Goal: Task Accomplishment & Management: Use online tool/utility

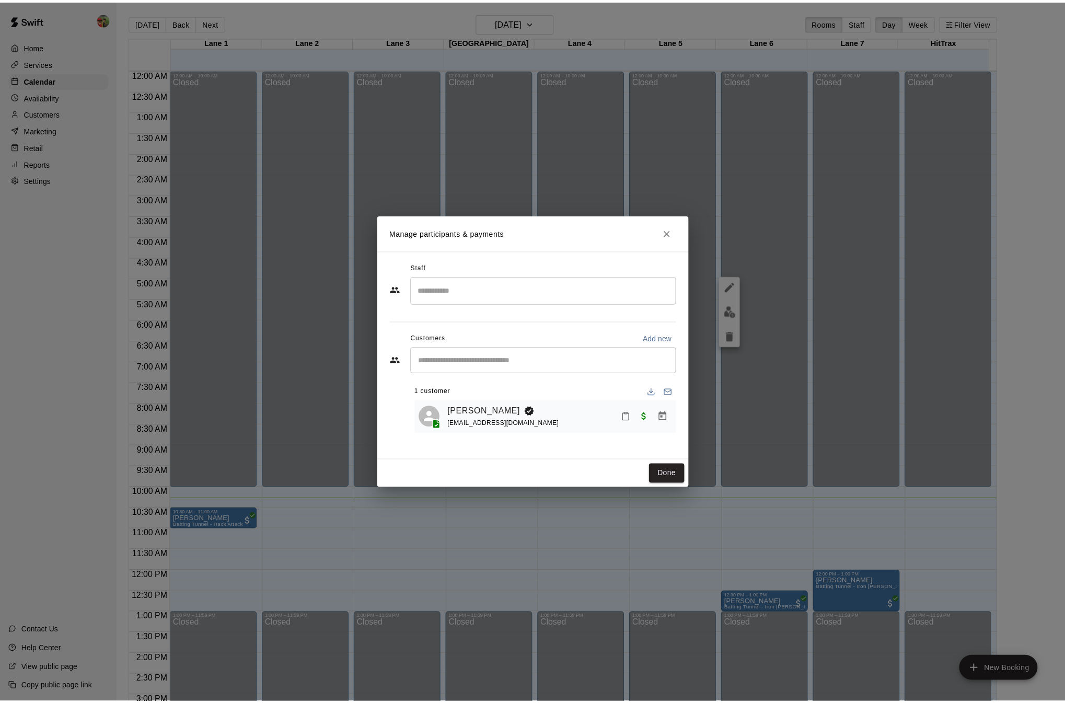
scroll to position [327, 0]
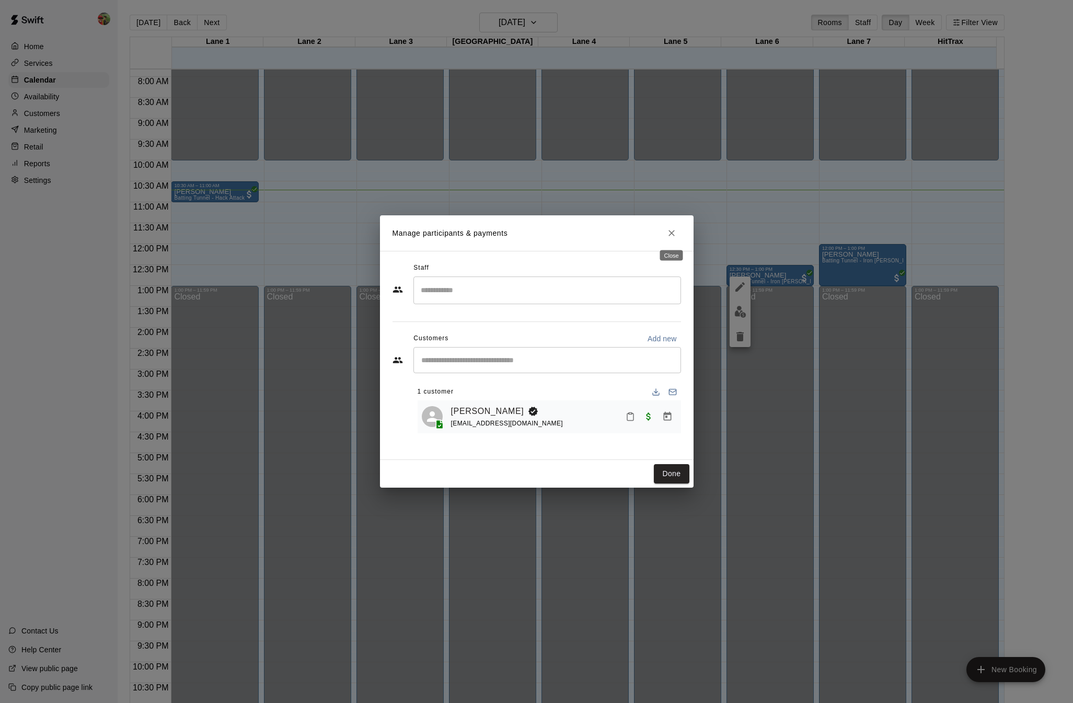
click at [671, 230] on icon "Close" at bounding box center [671, 233] width 10 height 10
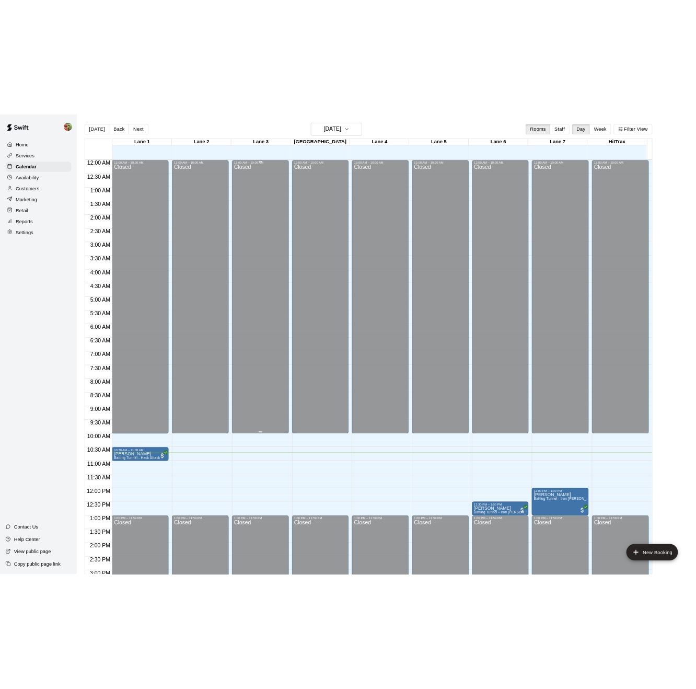
scroll to position [60, 0]
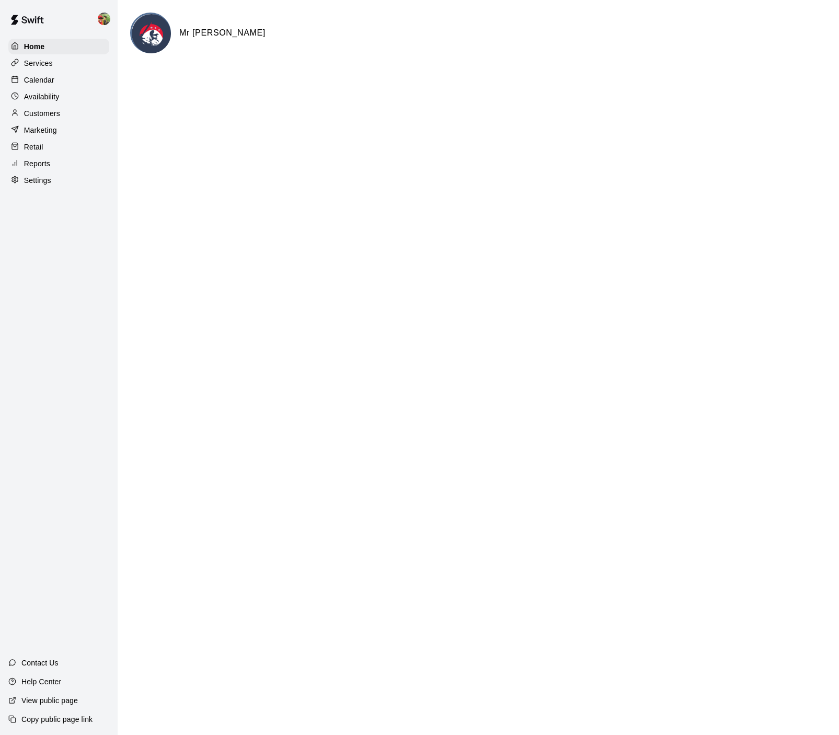
click at [34, 130] on p "Marketing" at bounding box center [40, 130] width 33 height 10
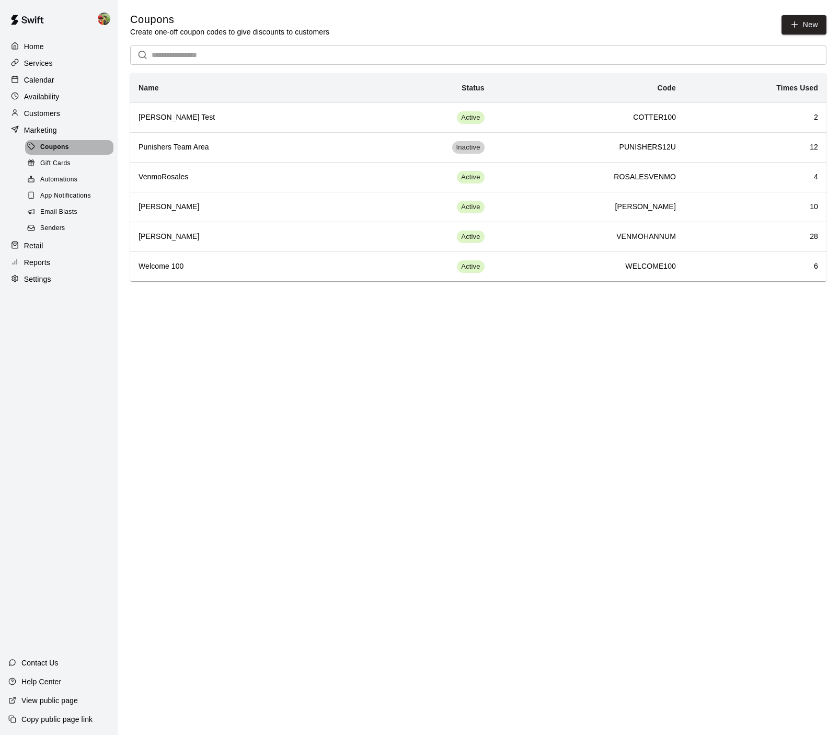
click at [54, 149] on span "Coupons" at bounding box center [54, 147] width 29 height 10
click at [54, 158] on span "Gift Cards" at bounding box center [55, 163] width 30 height 10
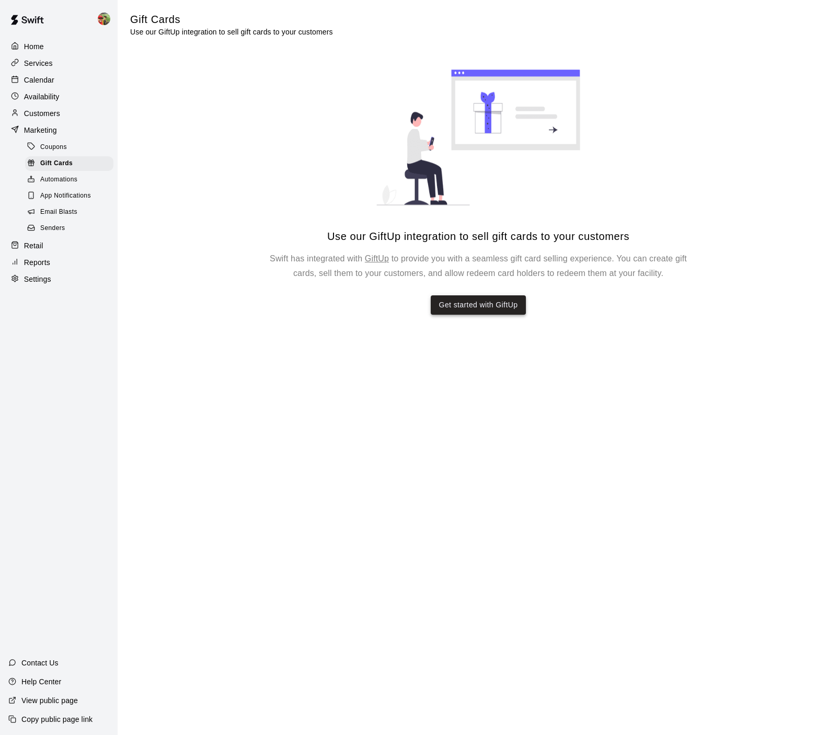
click at [473, 305] on link "Get started with GiftUp" at bounding box center [478, 304] width 79 height 13
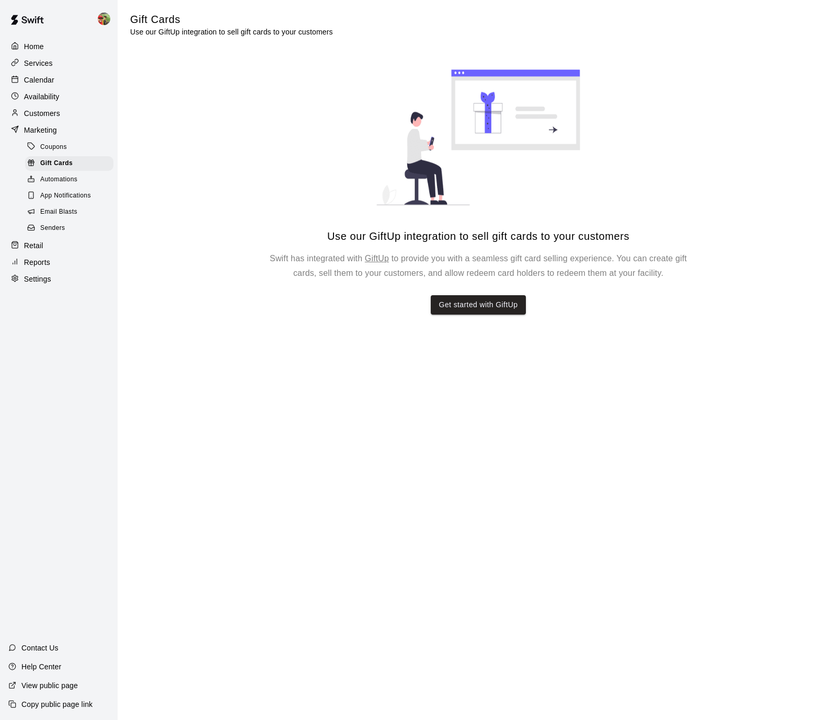
click at [78, 191] on span "App Notifications" at bounding box center [65, 196] width 51 height 10
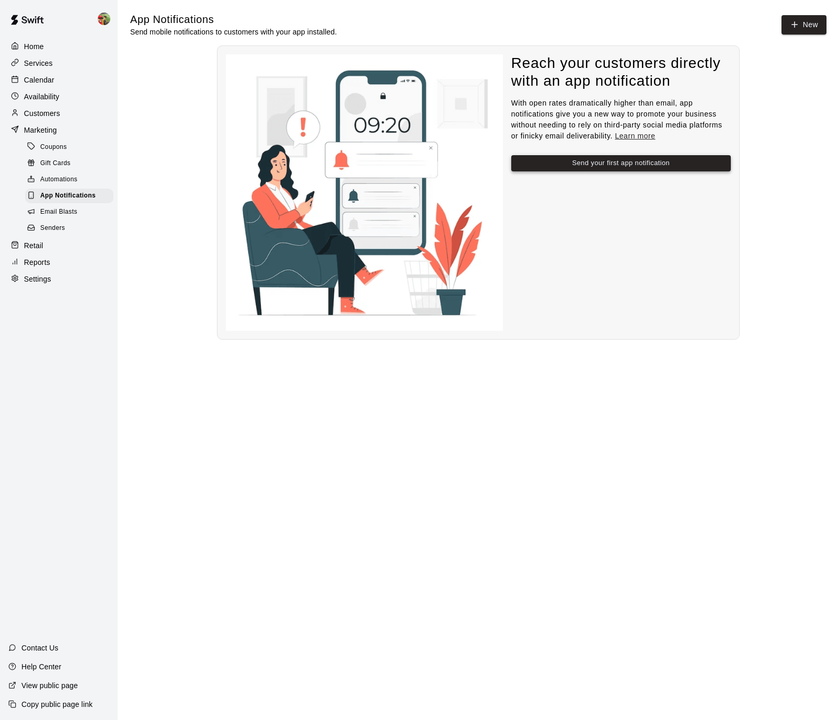
click at [593, 160] on button "Send your first app notification" at bounding box center [621, 163] width 220 height 16
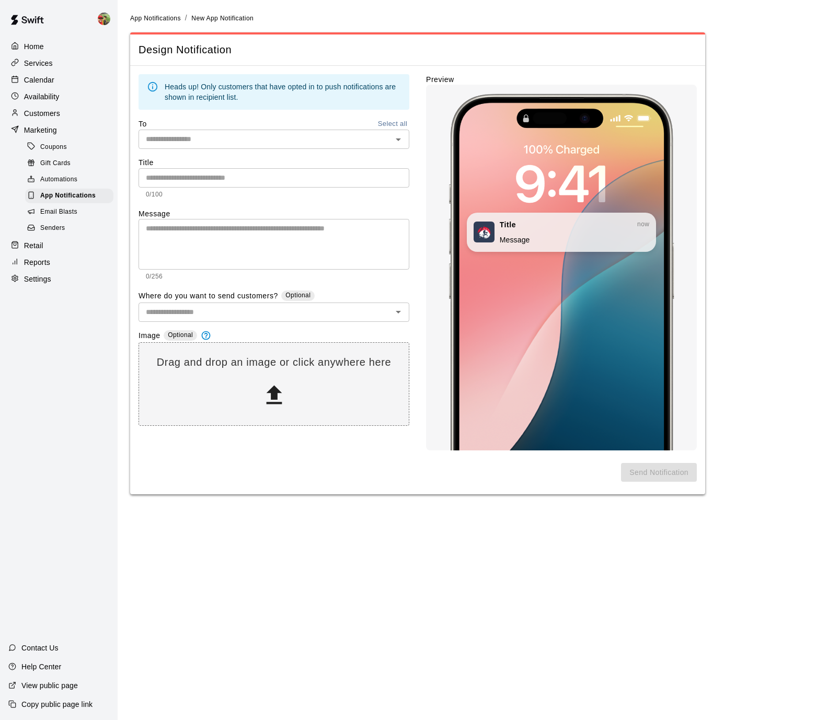
click at [271, 134] on input "text" at bounding box center [265, 139] width 247 height 13
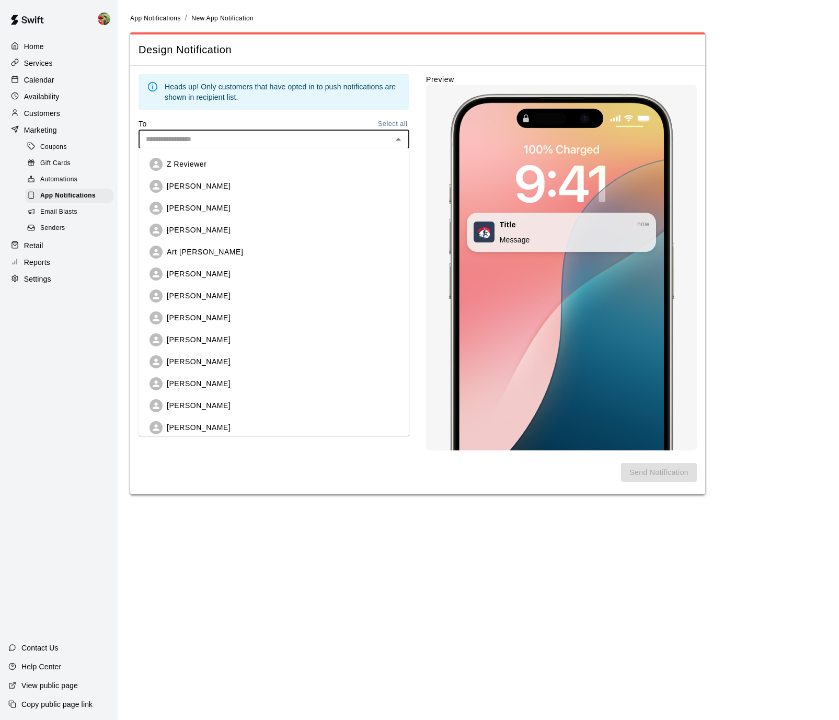
click at [247, 189] on li "[PERSON_NAME]" at bounding box center [274, 186] width 266 height 19
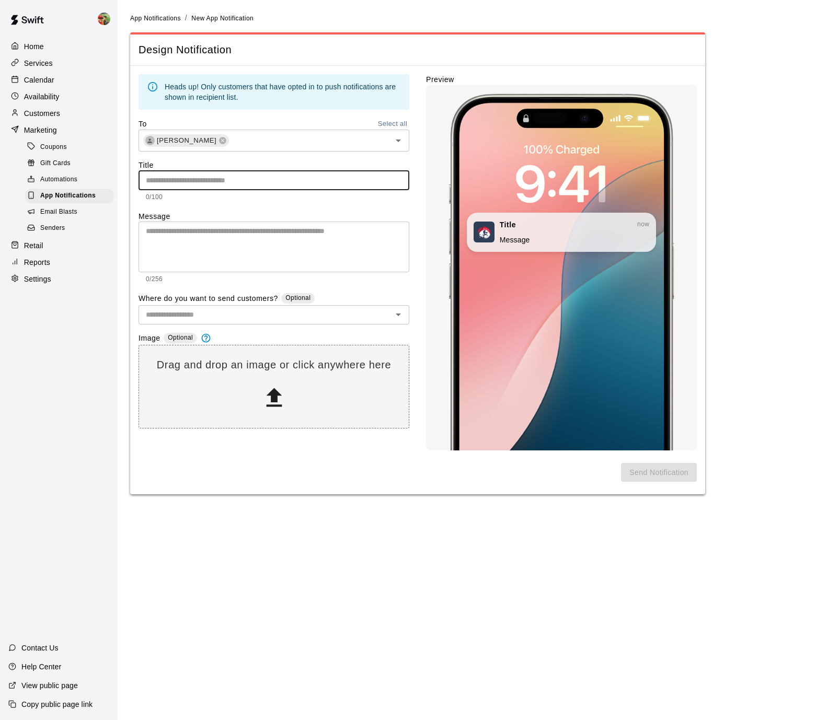
click at [218, 179] on input "text" at bounding box center [274, 179] width 271 height 19
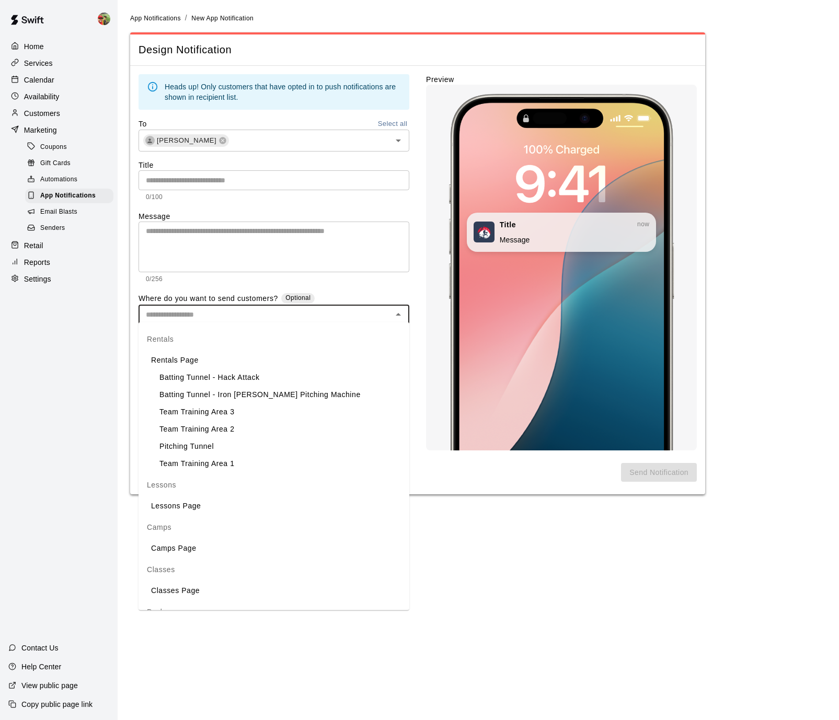
click at [373, 314] on input "text" at bounding box center [265, 314] width 247 height 13
click at [326, 360] on li "Rentals Page" at bounding box center [274, 360] width 271 height 17
type input "**********"
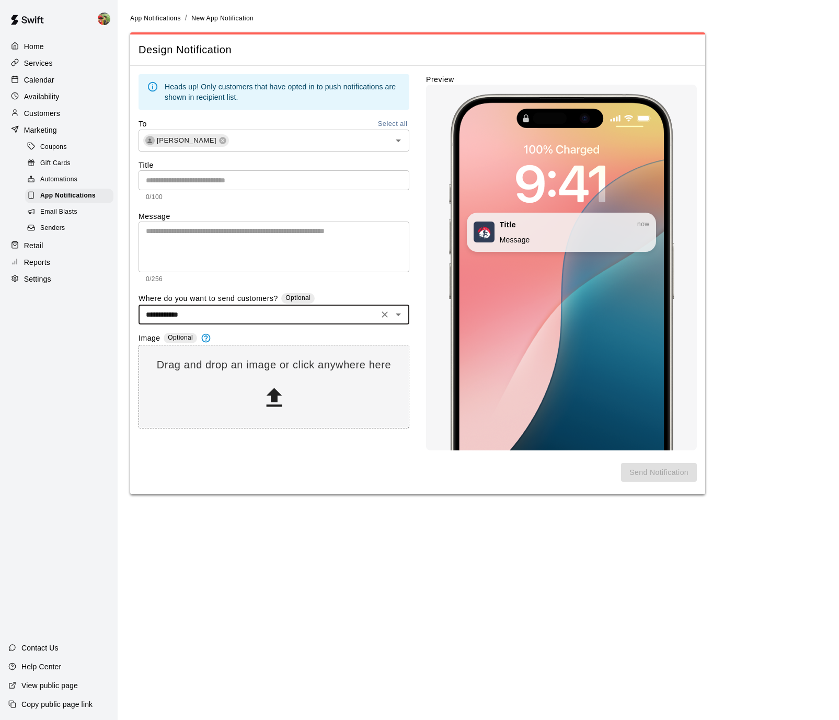
click at [196, 180] on input "text" at bounding box center [274, 179] width 271 height 19
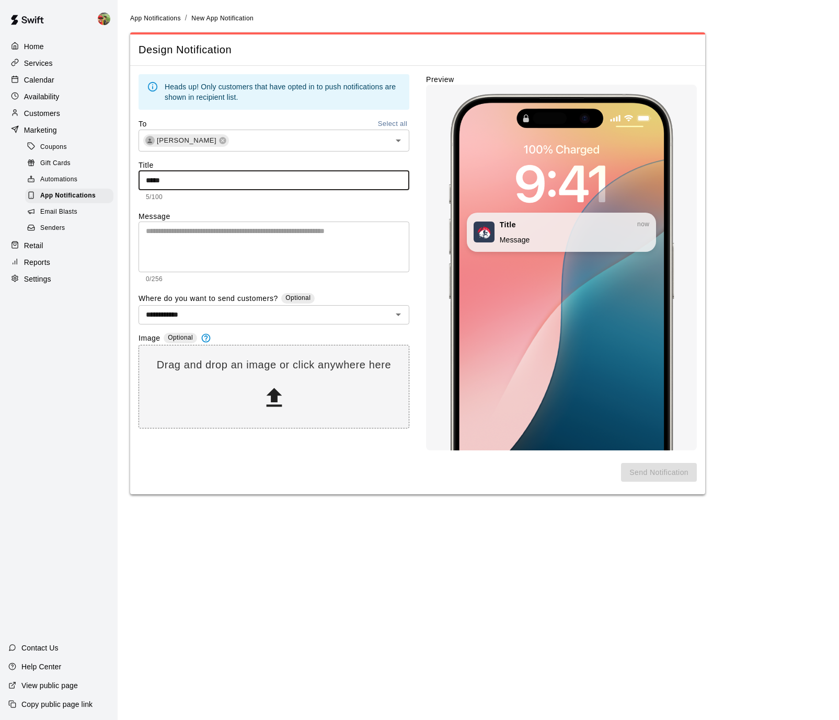
type input "*****"
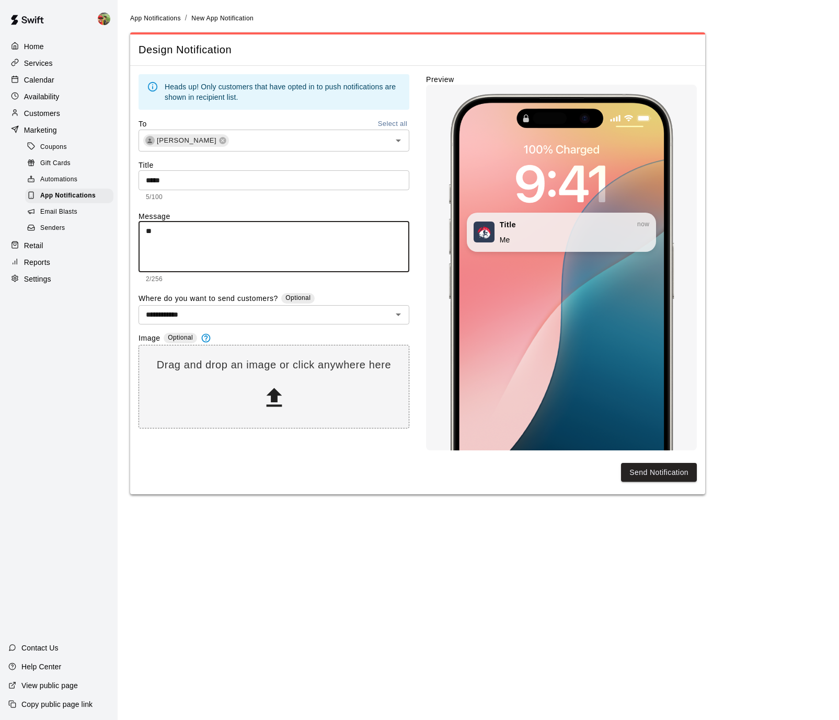
type textarea "*"
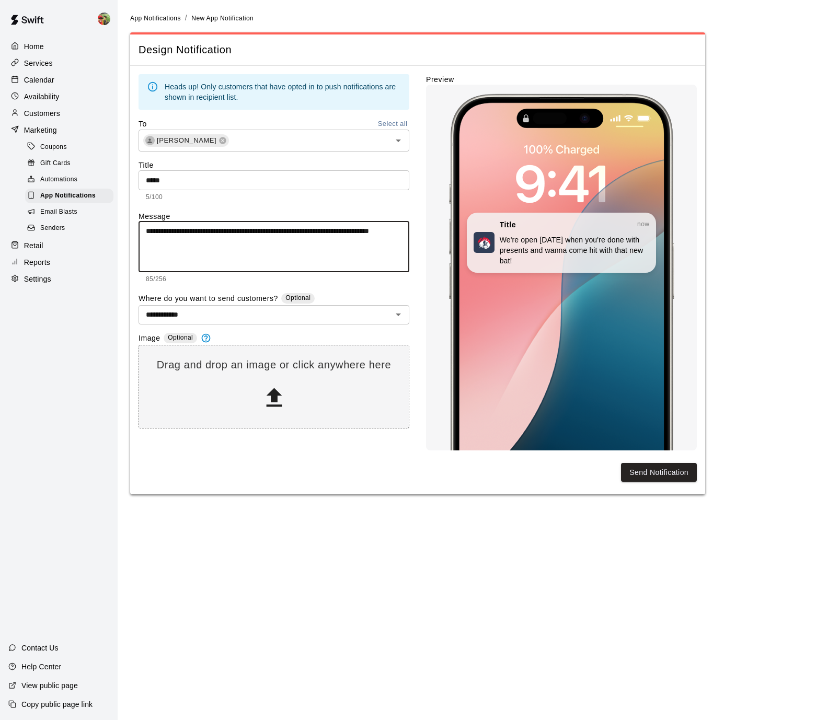
type textarea "**********"
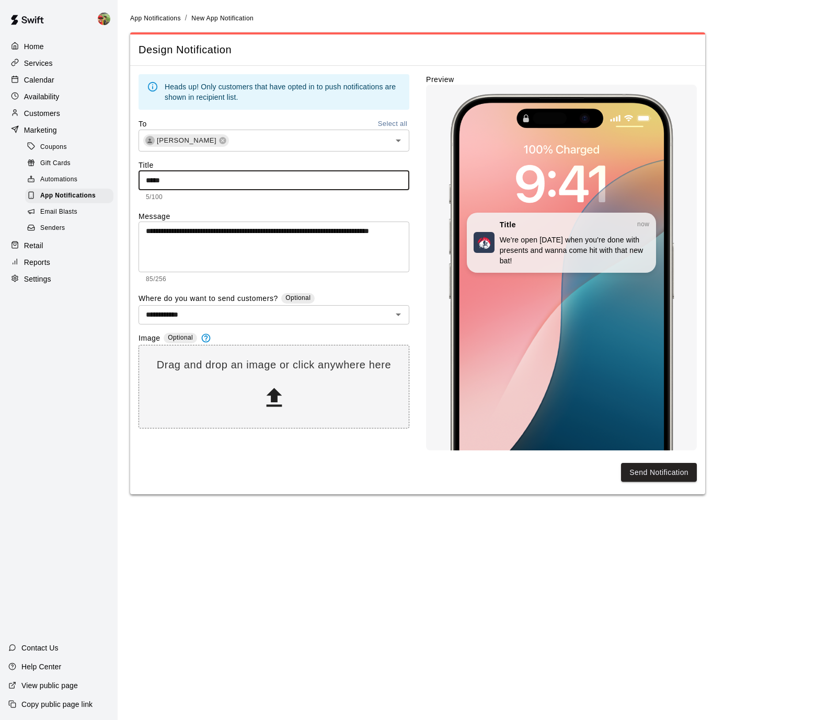
drag, startPoint x: 174, startPoint y: 181, endPoint x: 109, endPoint y: 172, distance: 64.9
click at [109, 172] on div "**********" at bounding box center [419, 253] width 839 height 507
click at [357, 143] on input "text" at bounding box center [302, 140] width 145 height 13
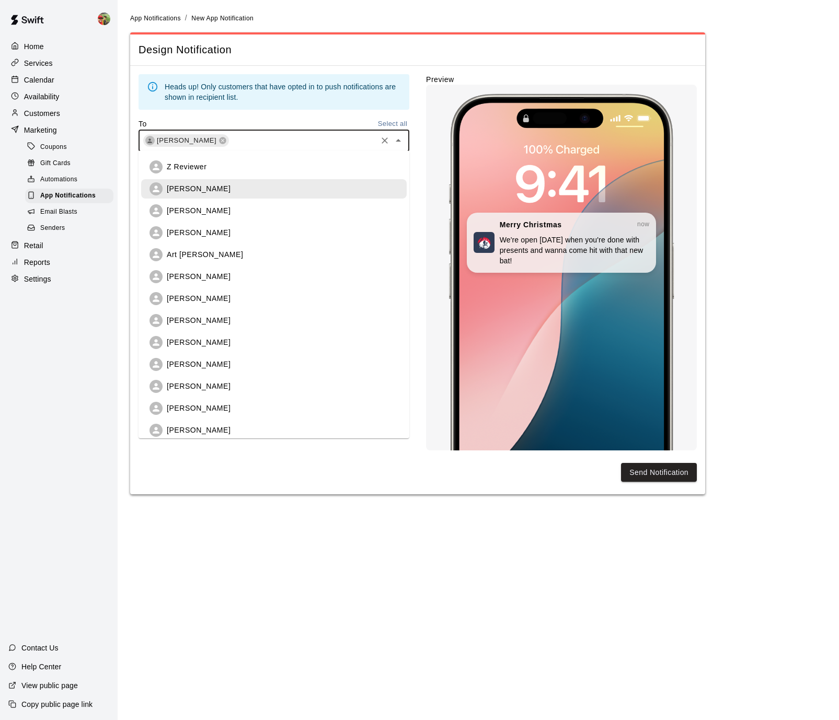
click at [295, 112] on div "Heads up! Only customers that have opted in to push notifications are shown in …" at bounding box center [274, 113] width 271 height 78
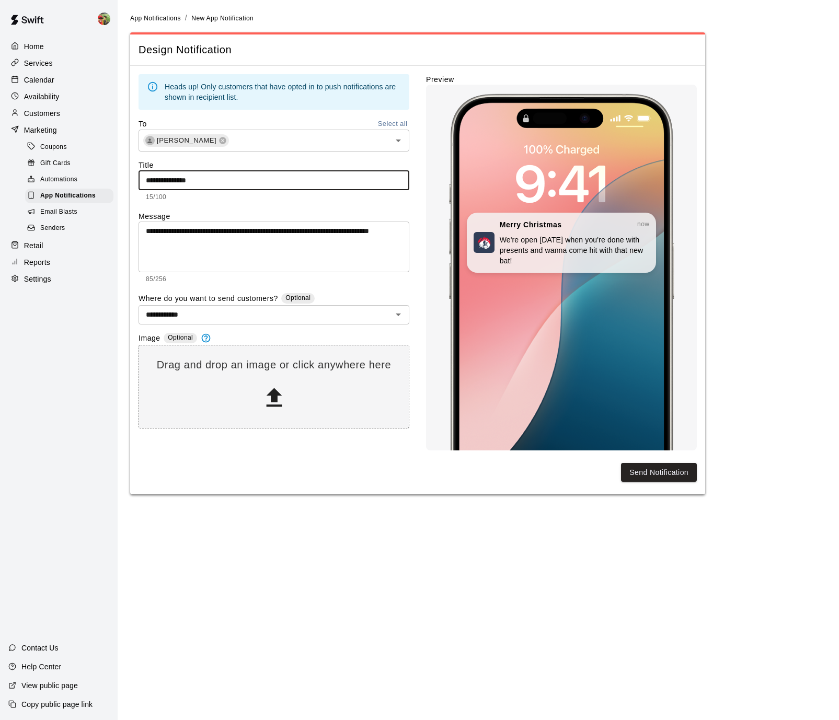
drag, startPoint x: 228, startPoint y: 177, endPoint x: 94, endPoint y: 170, distance: 135.0
click at [94, 170] on div "**********" at bounding box center [419, 253] width 839 height 507
type input "**********"
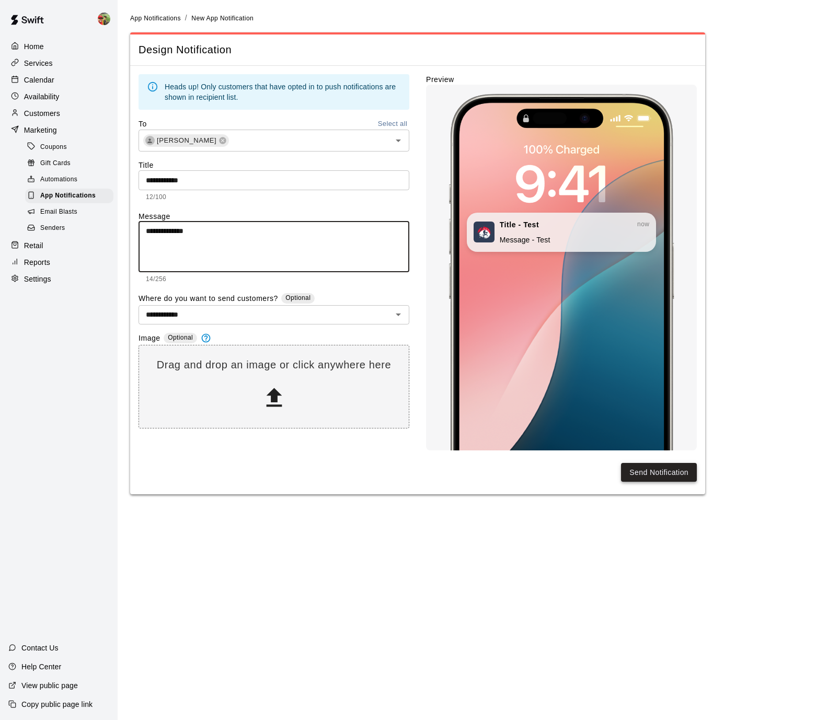
type textarea "**********"
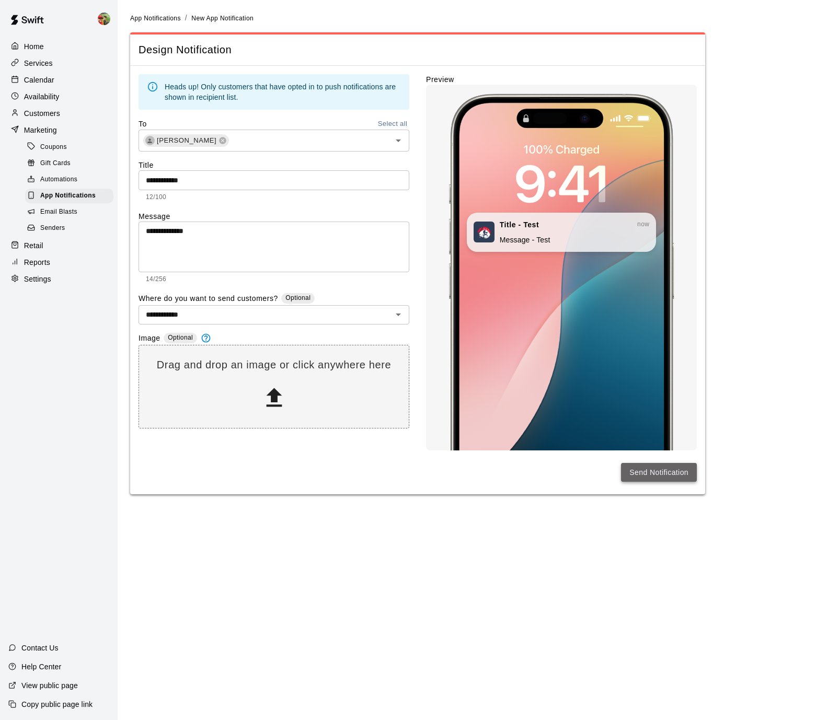
click at [660, 472] on button "Send Notification" at bounding box center [659, 472] width 76 height 19
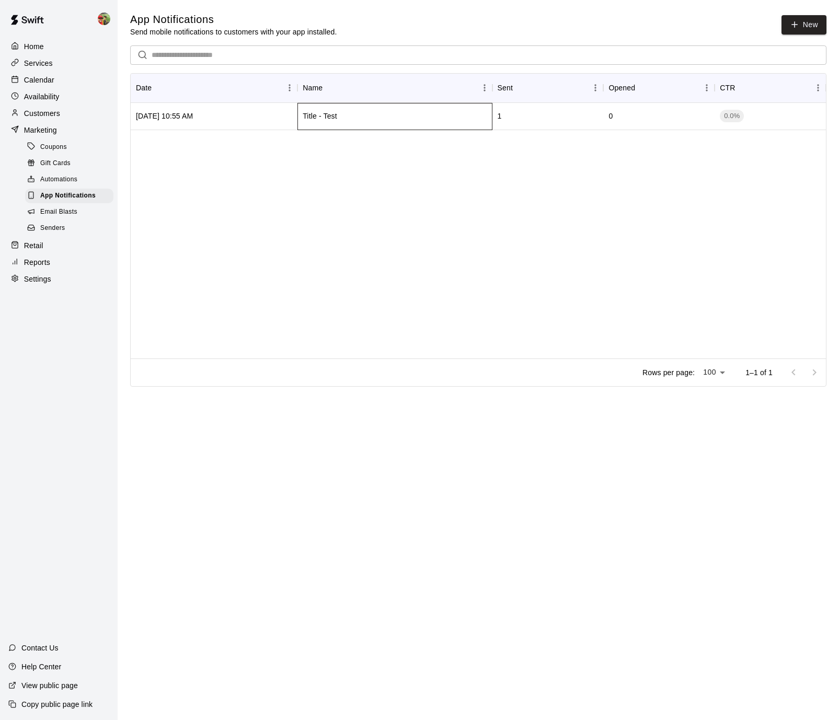
click at [373, 116] on div "Title - Test" at bounding box center [394, 116] width 194 height 27
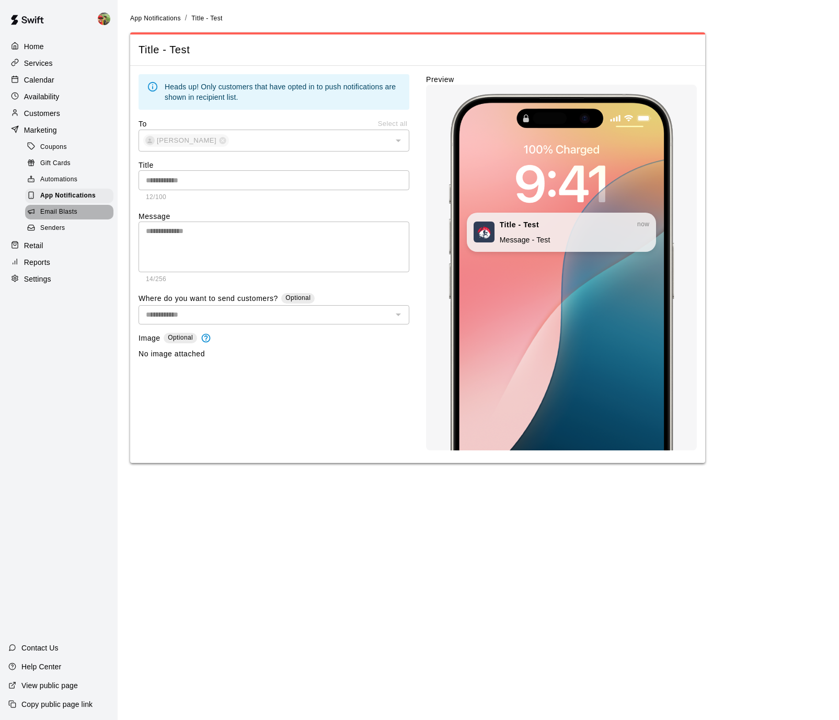
click at [57, 209] on span "Email Blasts" at bounding box center [58, 212] width 37 height 10
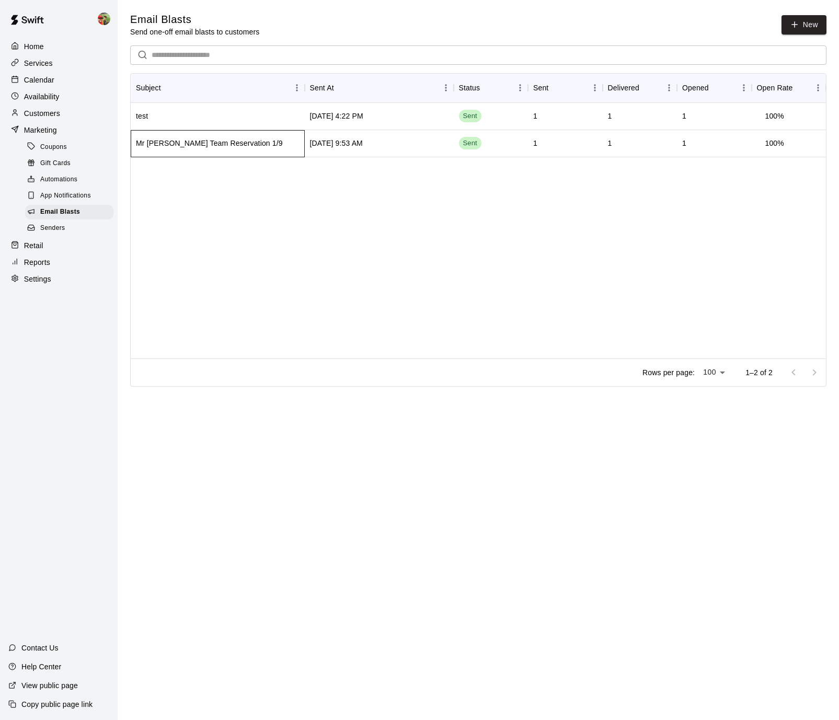
click at [190, 145] on div "Mr [PERSON_NAME] Team Reservation 1/9" at bounding box center [209, 143] width 147 height 10
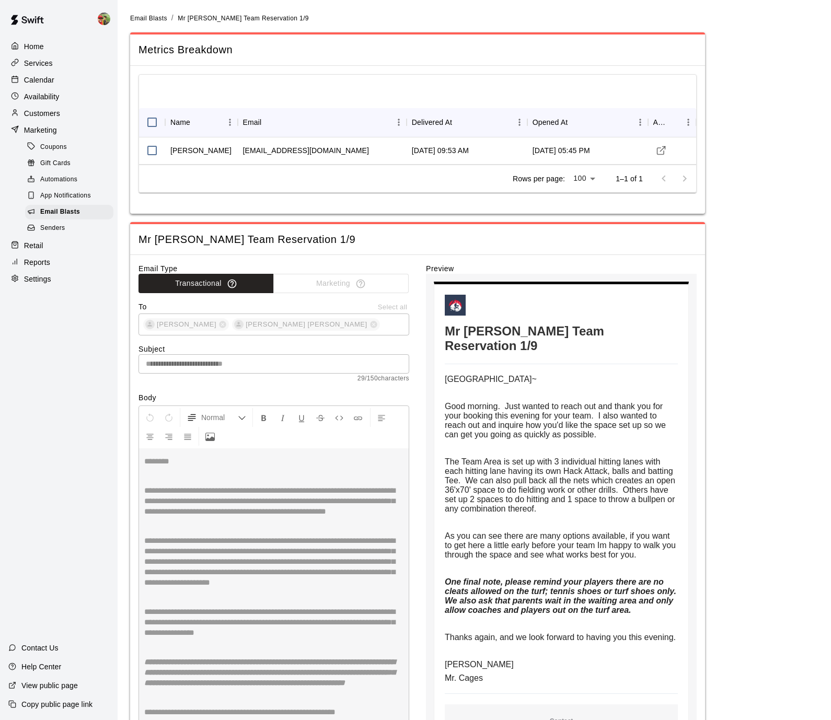
click at [344, 284] on div "Transactional Marketing" at bounding box center [274, 283] width 271 height 19
click at [53, 221] on link "Senders" at bounding box center [71, 229] width 93 height 16
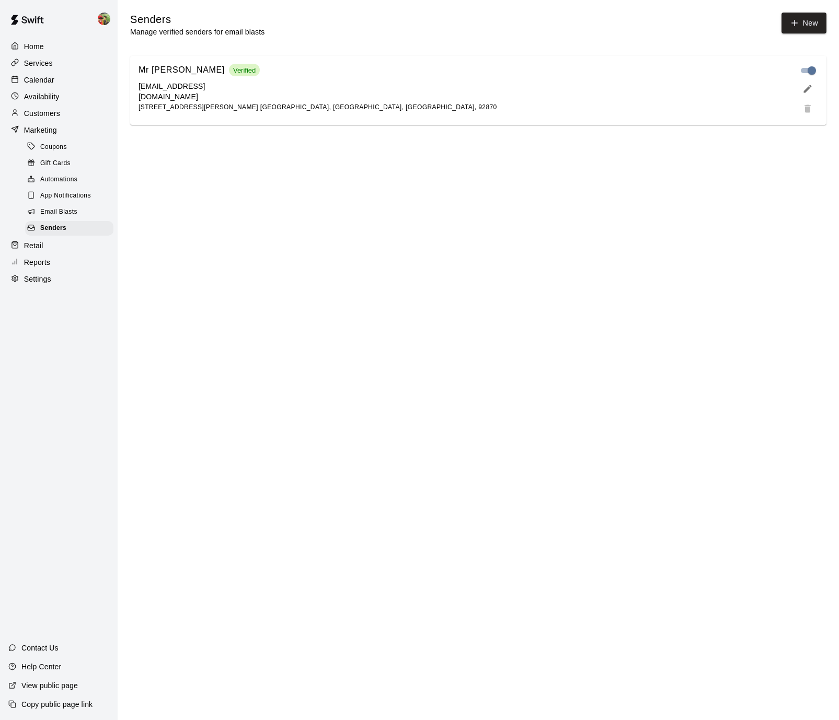
click at [548, 75] on div "Mr [PERSON_NAME] Verified [EMAIL_ADDRESS][DOMAIN_NAME] [STREET_ADDRESS][PERSON_…" at bounding box center [464, 88] width 650 height 50
click at [808, 89] on icon "edit" at bounding box center [808, 89] width 8 height 8
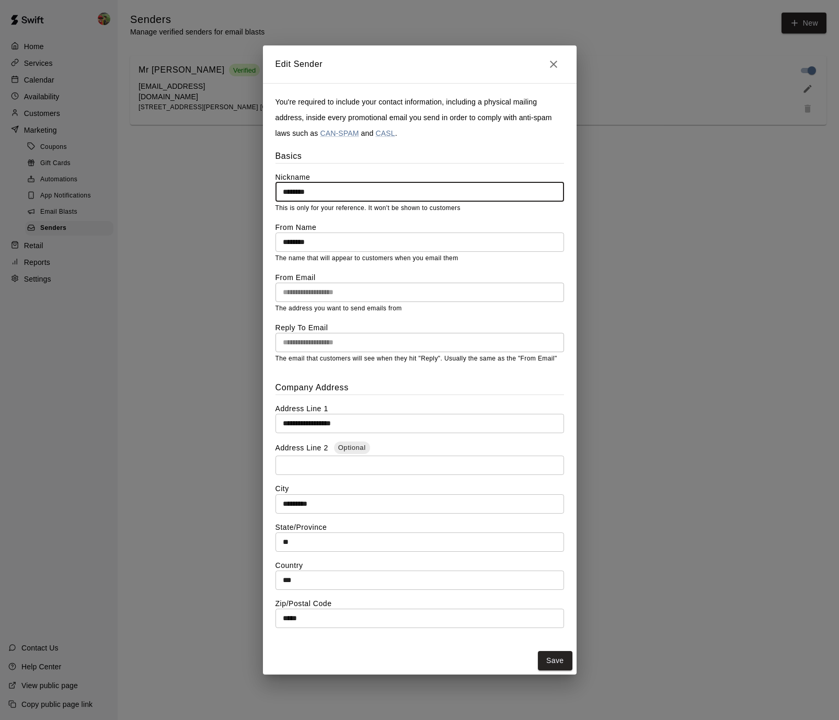
click at [352, 191] on input "********" at bounding box center [419, 191] width 289 height 19
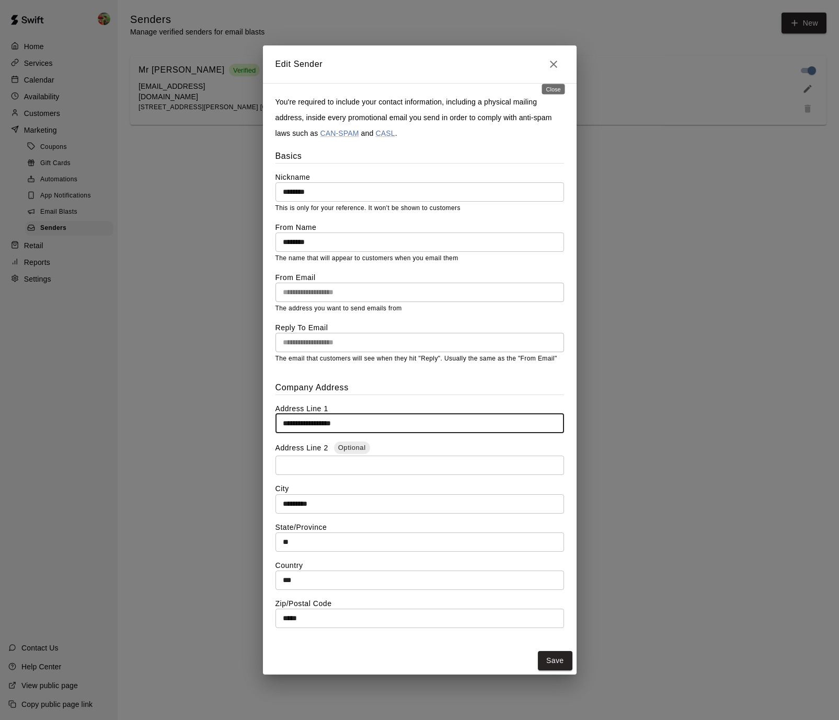
click at [555, 65] on icon "Close" at bounding box center [553, 64] width 7 height 7
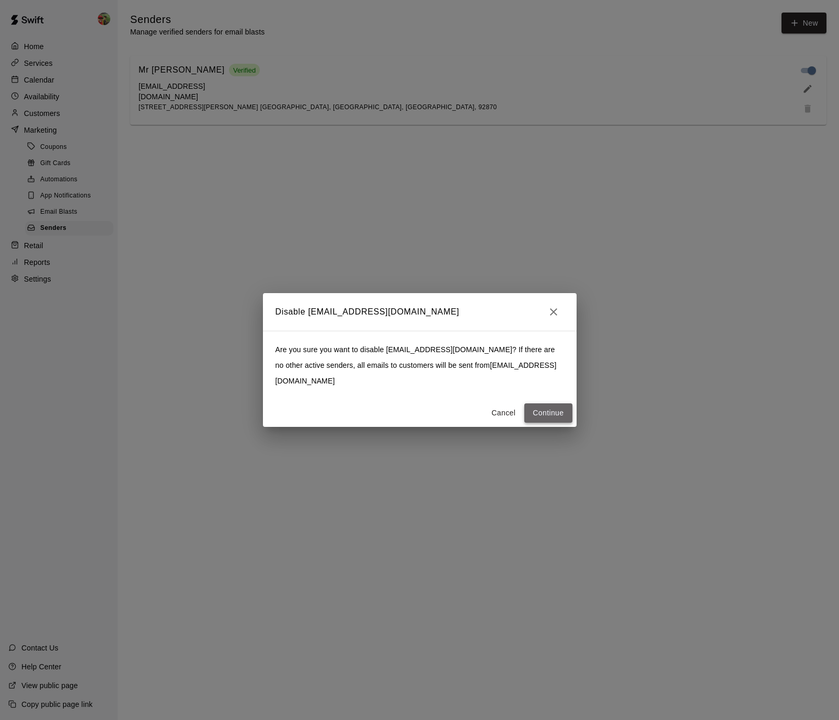
click at [543, 409] on button "Continue" at bounding box center [548, 412] width 48 height 19
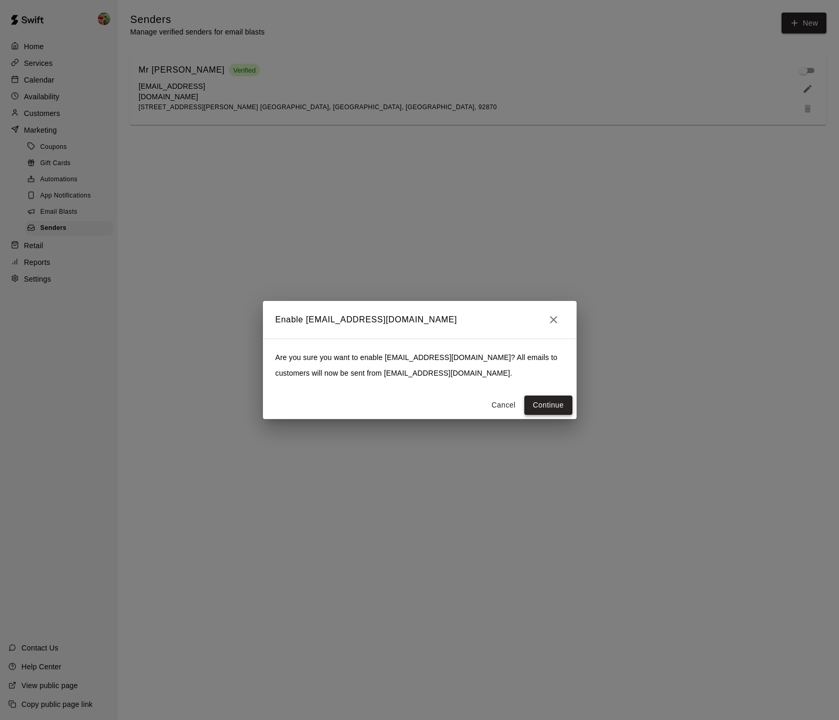
click at [552, 409] on button "Continue" at bounding box center [548, 405] width 48 height 19
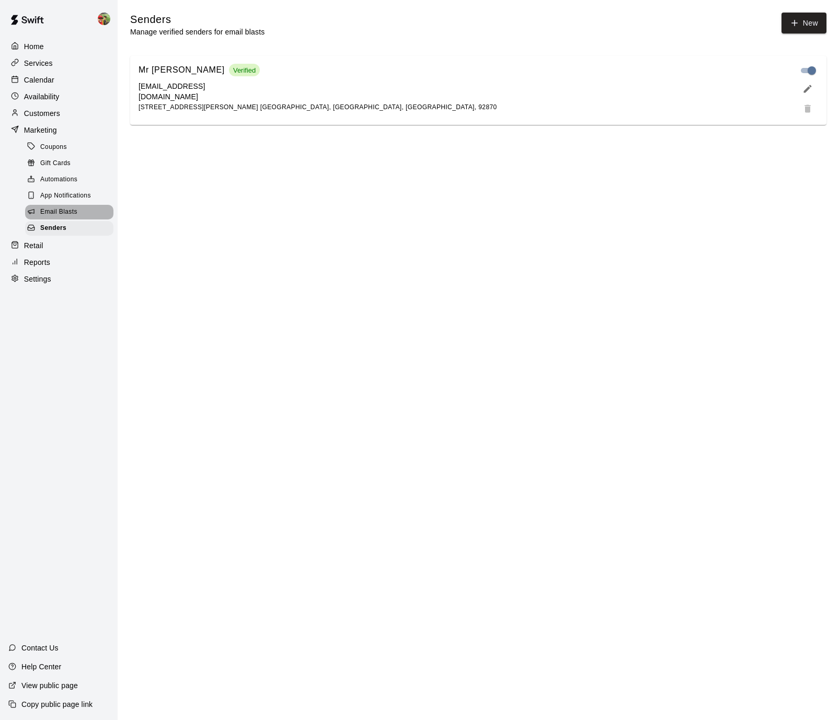
click at [62, 208] on span "Email Blasts" at bounding box center [58, 212] width 37 height 10
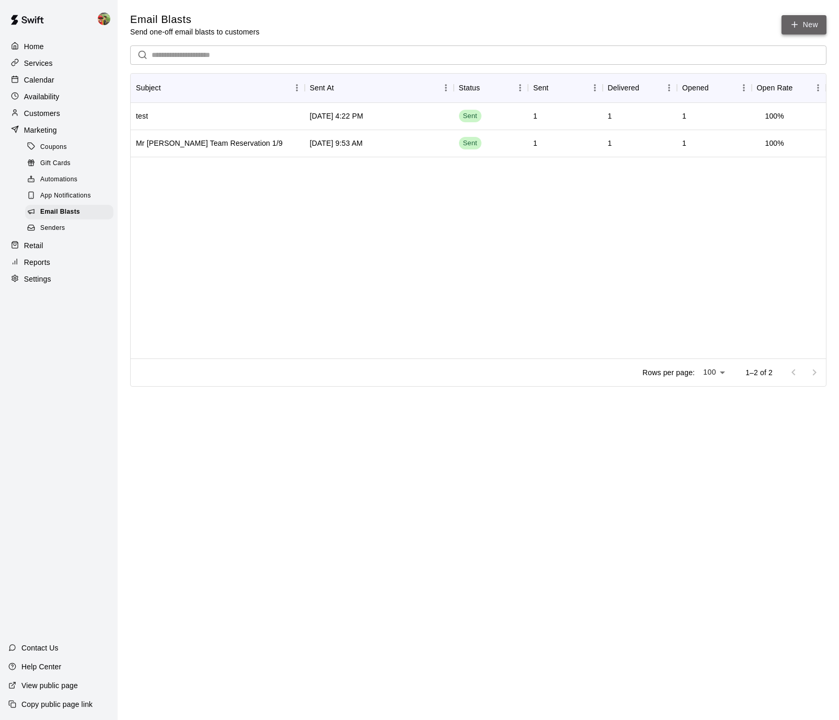
click at [808, 21] on link "New" at bounding box center [803, 24] width 45 height 19
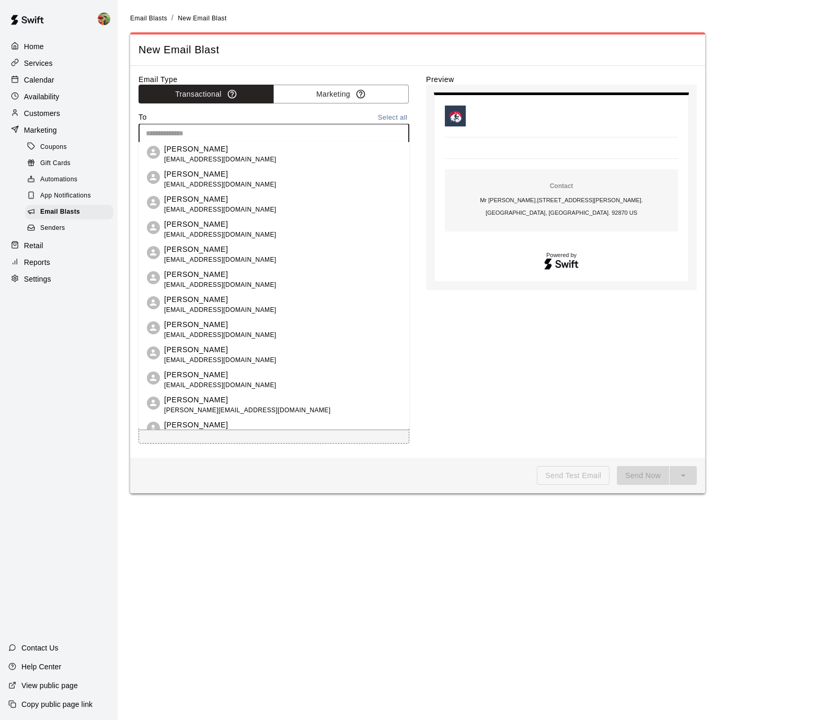
click at [241, 135] on input "text" at bounding box center [273, 133] width 263 height 13
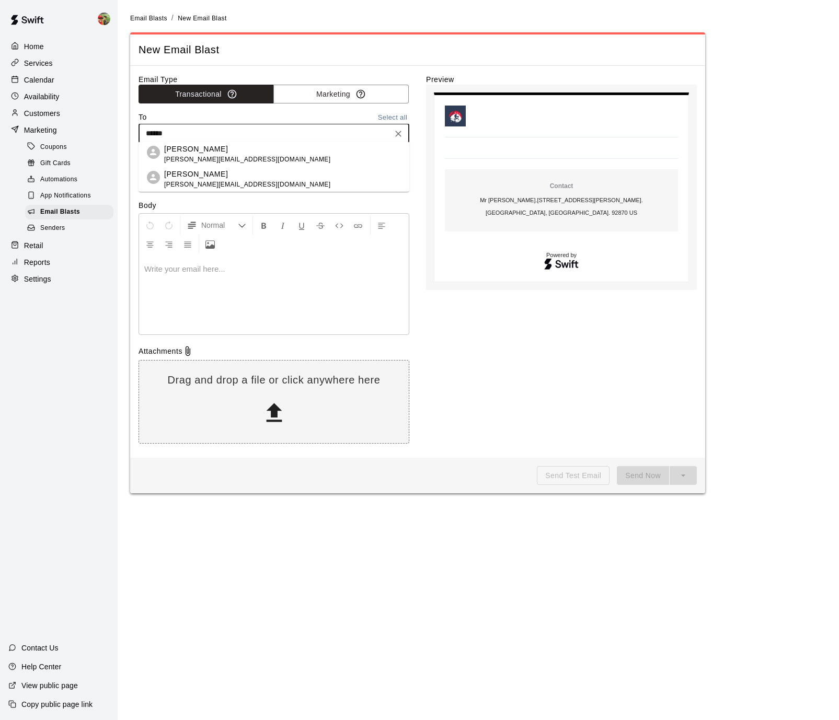
type input "*******"
click at [188, 156] on span "matt@matthewcotter.com" at bounding box center [247, 160] width 166 height 10
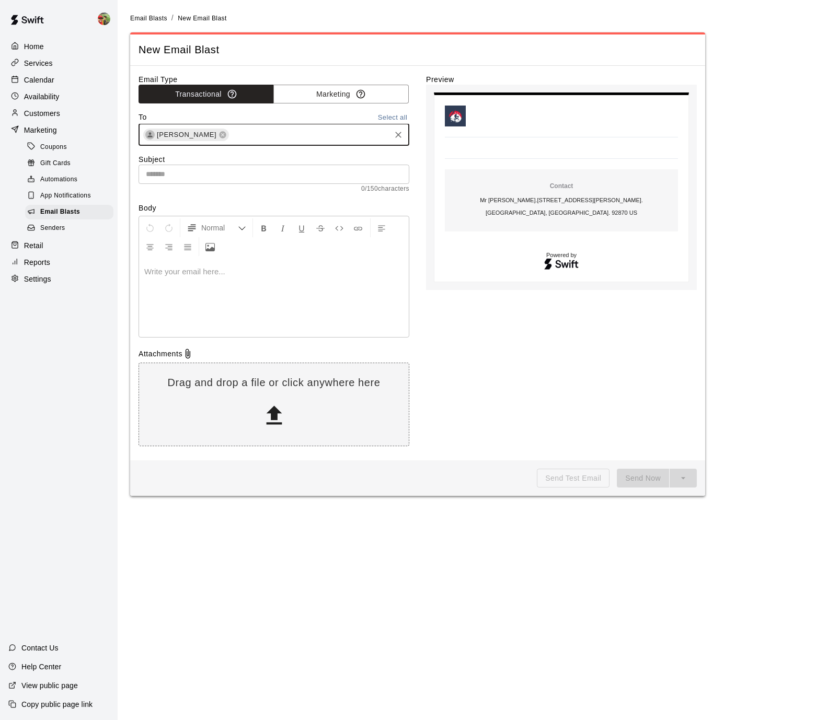
click at [180, 172] on input "text" at bounding box center [274, 174] width 271 height 19
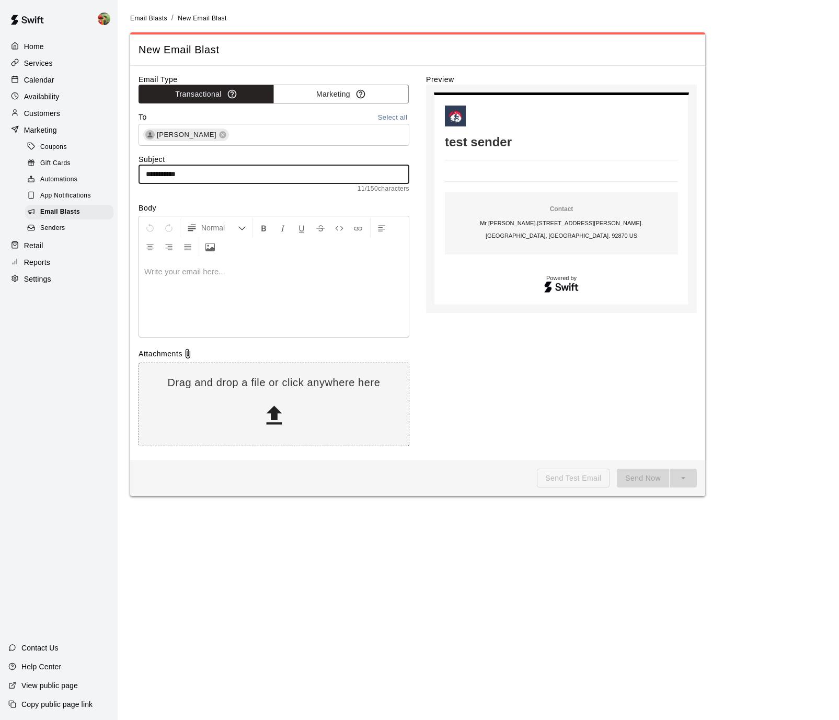
type input "**********"
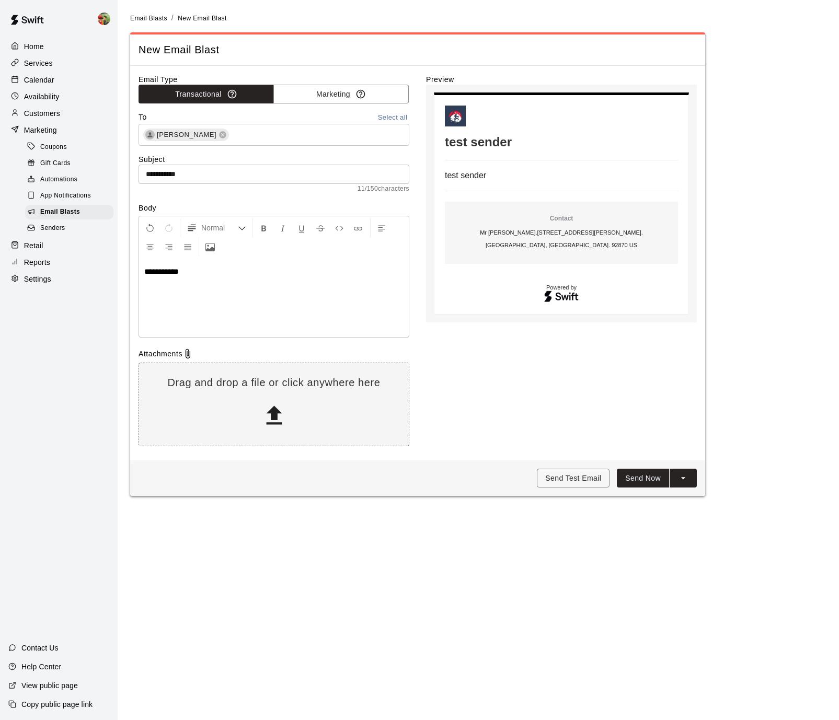
click at [644, 478] on button "Send Now" at bounding box center [643, 478] width 52 height 19
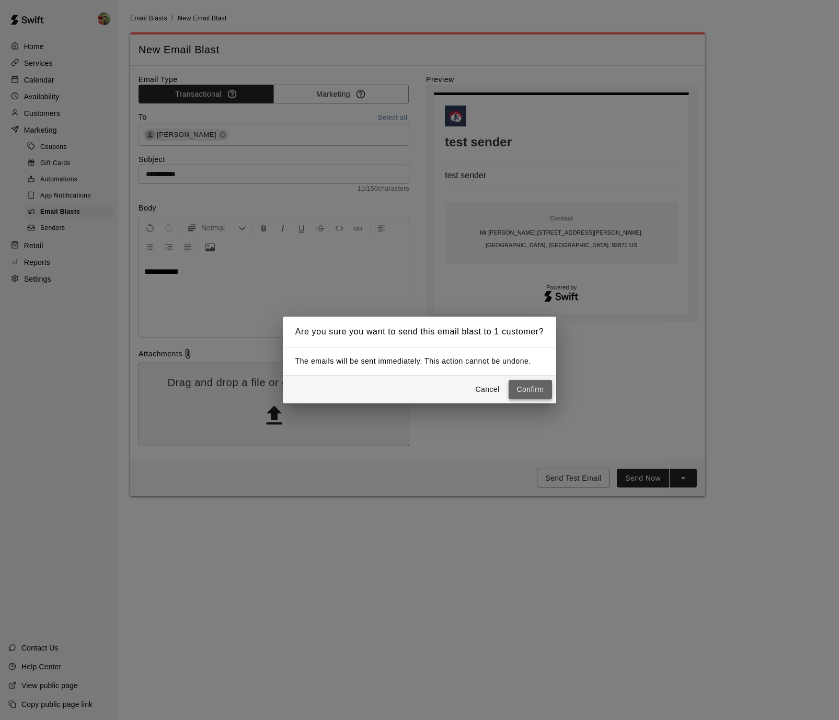
click at [527, 391] on button "Confirm" at bounding box center [531, 389] width 44 height 19
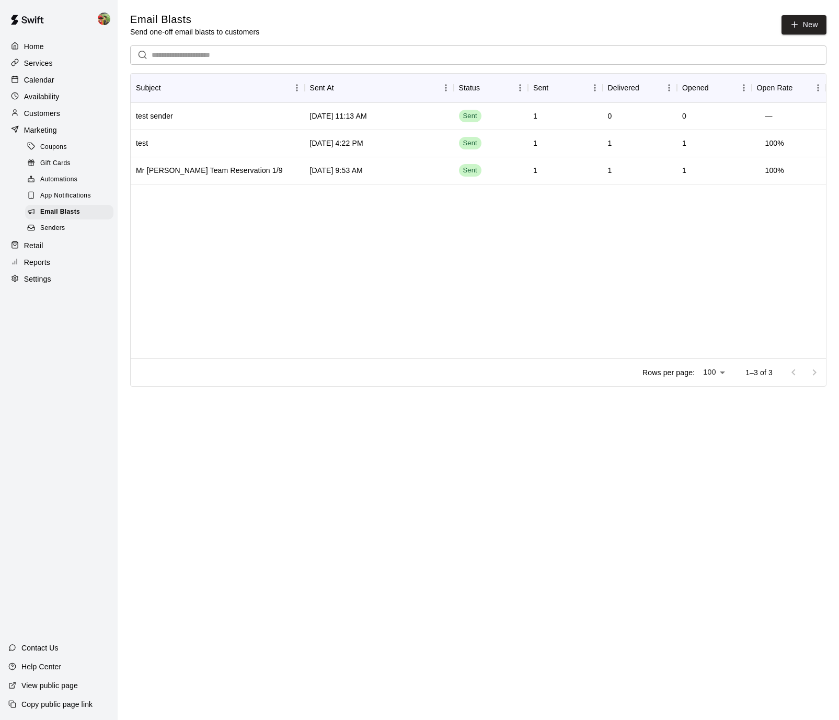
click at [54, 148] on span "Coupons" at bounding box center [53, 147] width 27 height 10
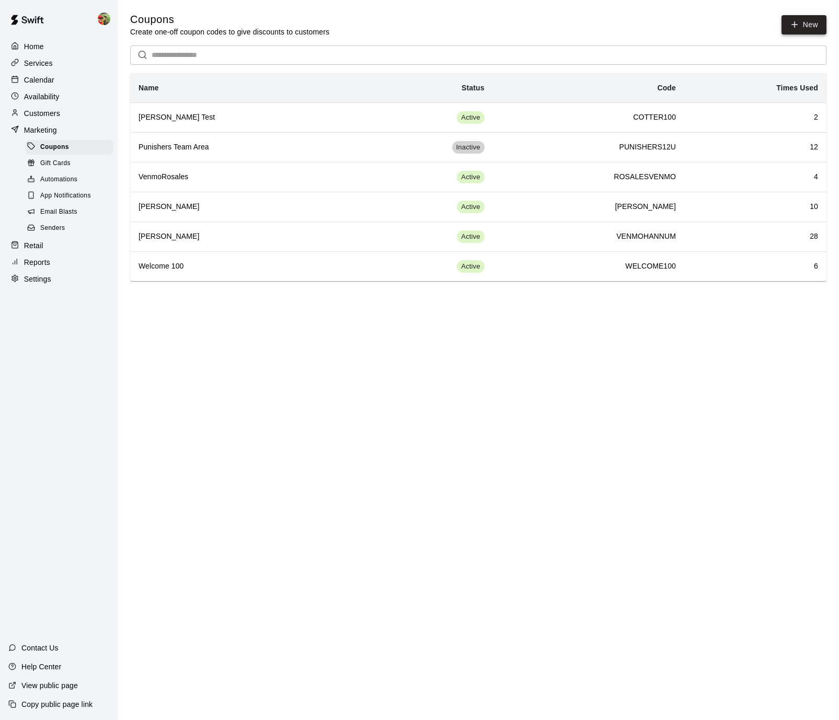
click at [800, 22] on button "New" at bounding box center [803, 24] width 45 height 19
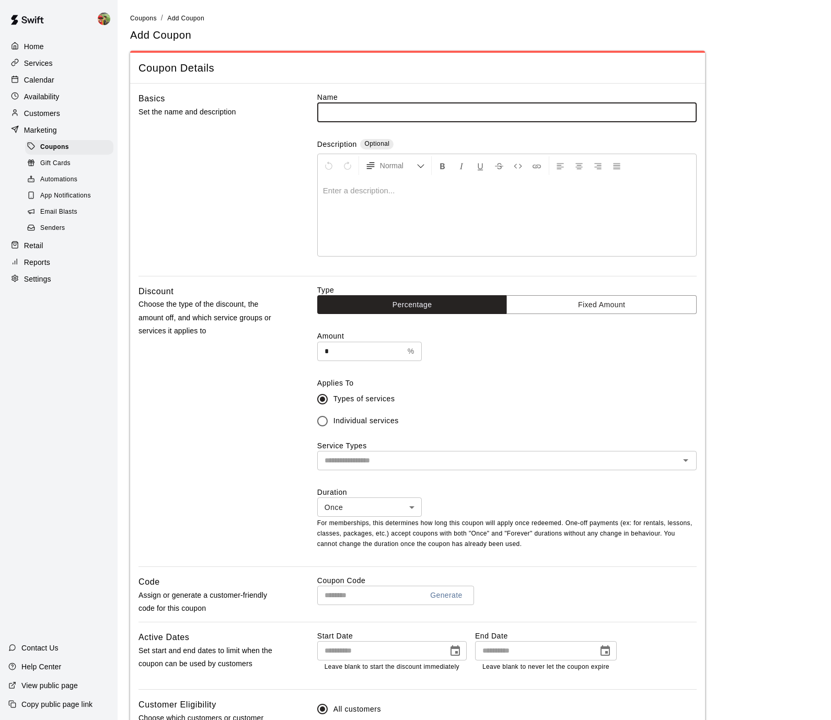
click at [47, 165] on span "Gift Cards" at bounding box center [55, 163] width 30 height 10
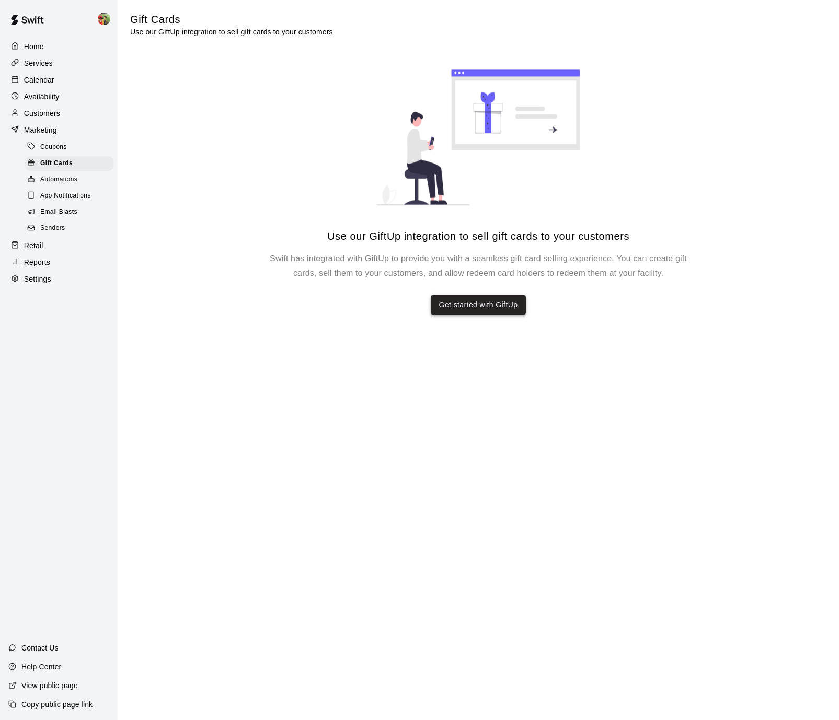
click at [494, 307] on link "Get started with GiftUp" at bounding box center [478, 304] width 79 height 13
